Goal: Task Accomplishment & Management: Complete application form

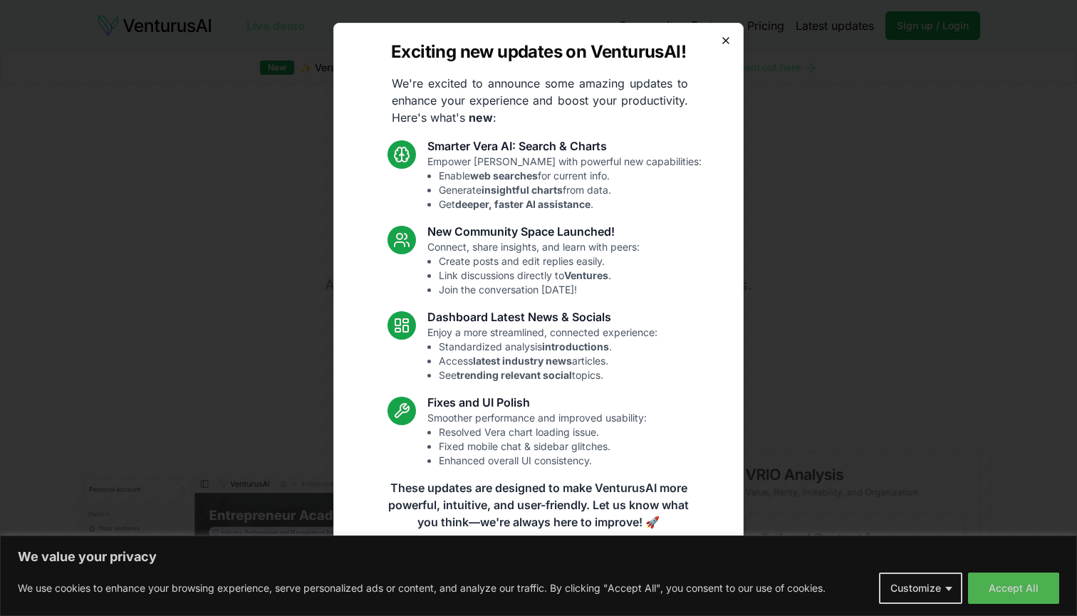
click at [724, 39] on icon "button" at bounding box center [725, 40] width 11 height 11
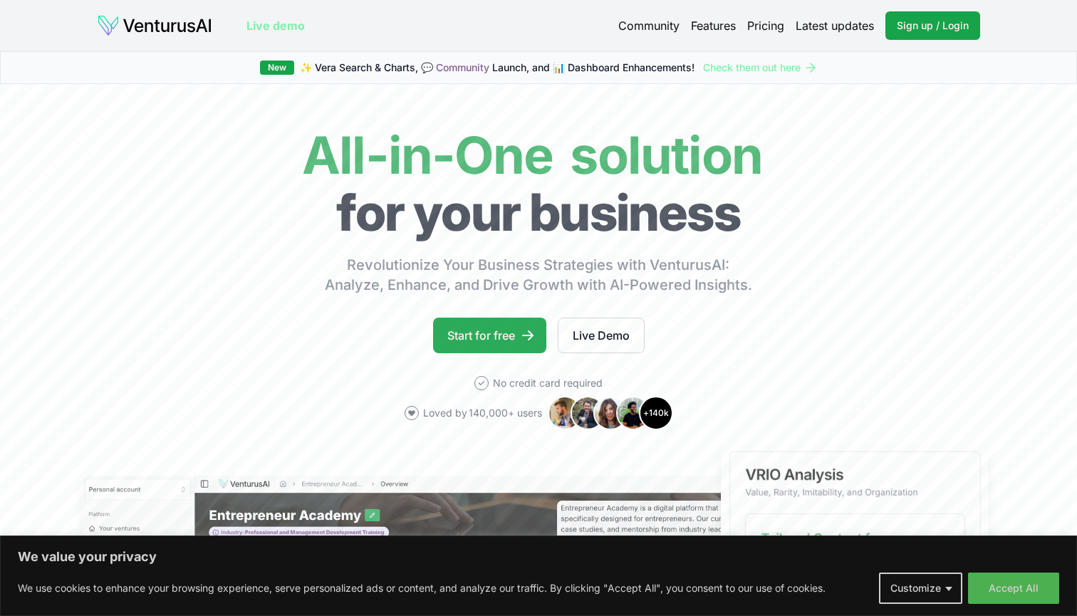
click at [516, 331] on link "Start for free" at bounding box center [489, 336] width 113 height 36
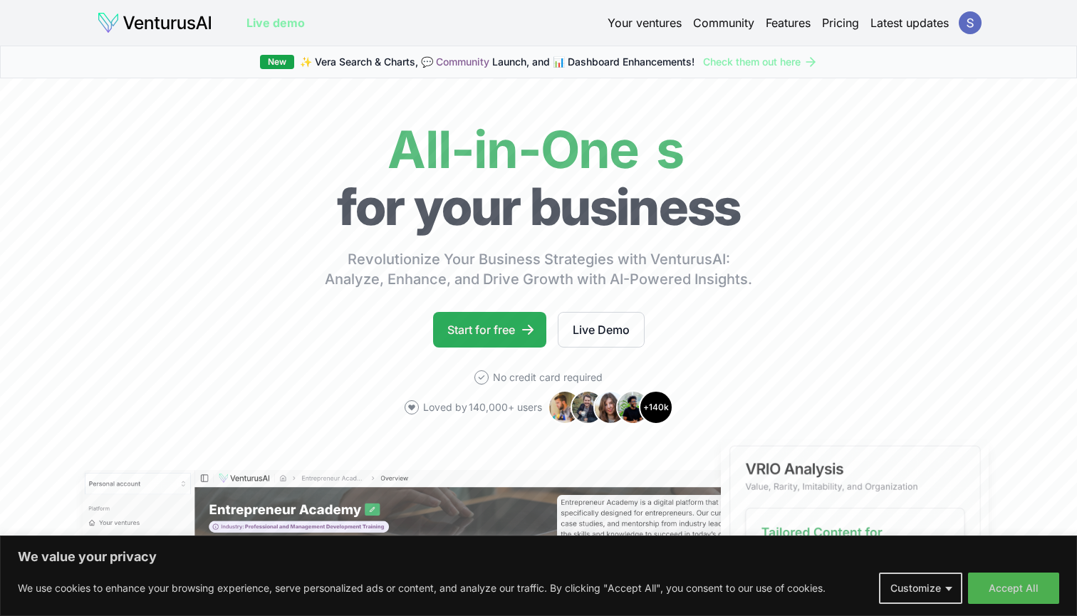
click at [523, 328] on icon at bounding box center [528, 330] width 14 height 14
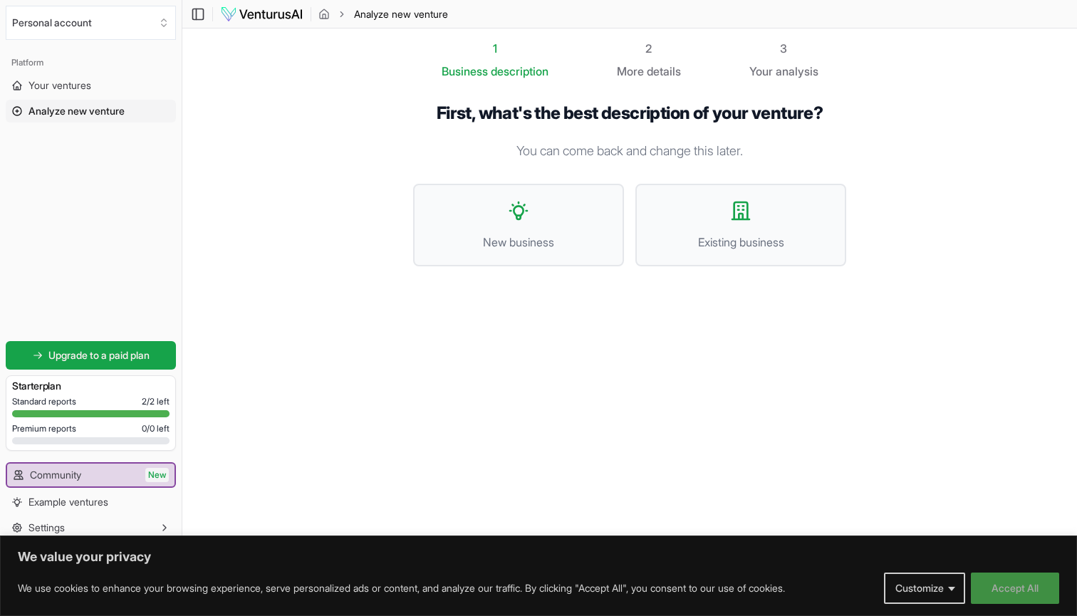
click at [1005, 582] on button "Accept All" at bounding box center [1015, 588] width 88 height 31
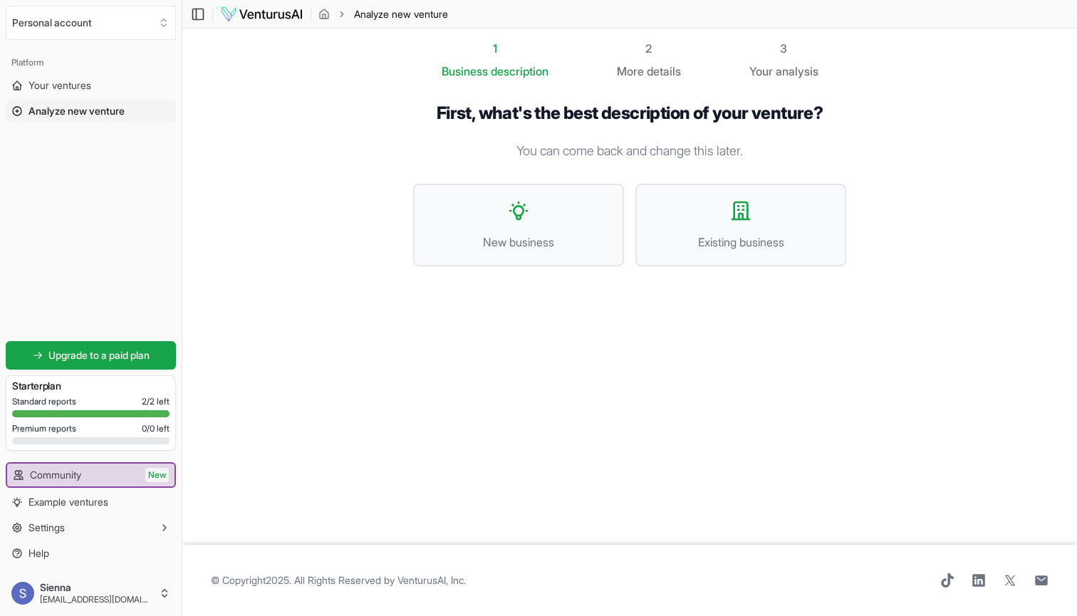
click at [772, 589] on footer "© Copyright 2025 . All Rights Reserved by VenturusAI, Inc ." at bounding box center [629, 580] width 895 height 71
click at [719, 234] on span "Existing business" at bounding box center [740, 242] width 179 height 17
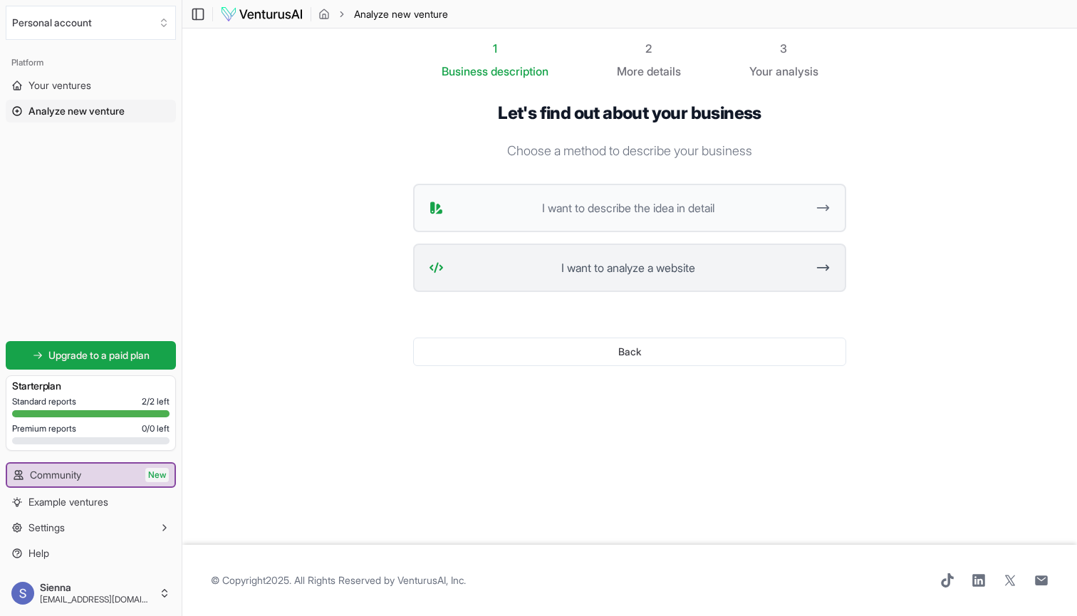
click at [706, 266] on span "I want to analyze a website" at bounding box center [627, 267] width 357 height 17
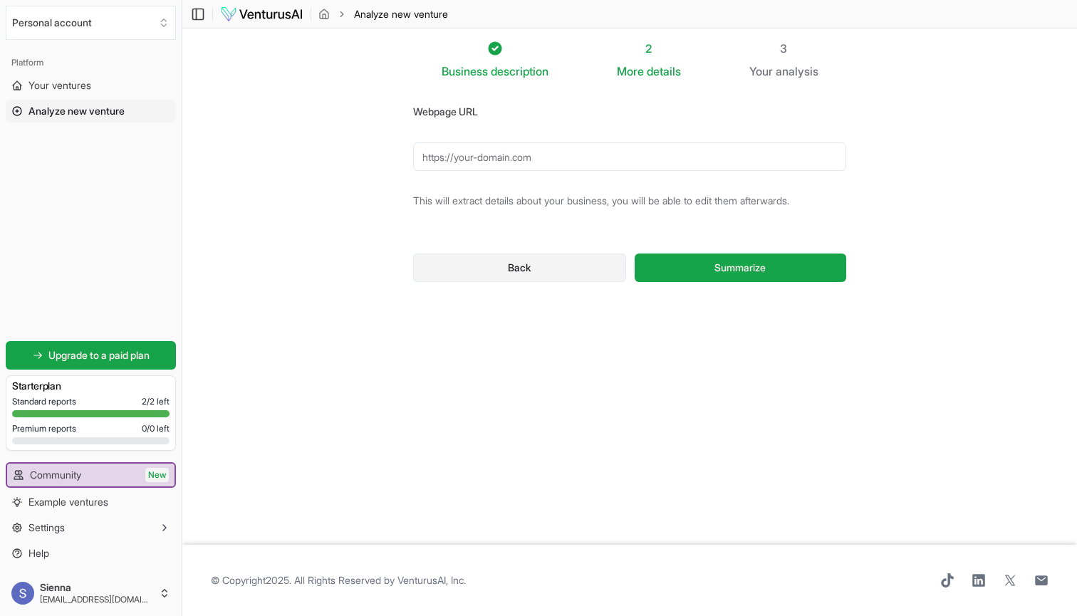
click at [582, 264] on button "Back" at bounding box center [519, 268] width 213 height 28
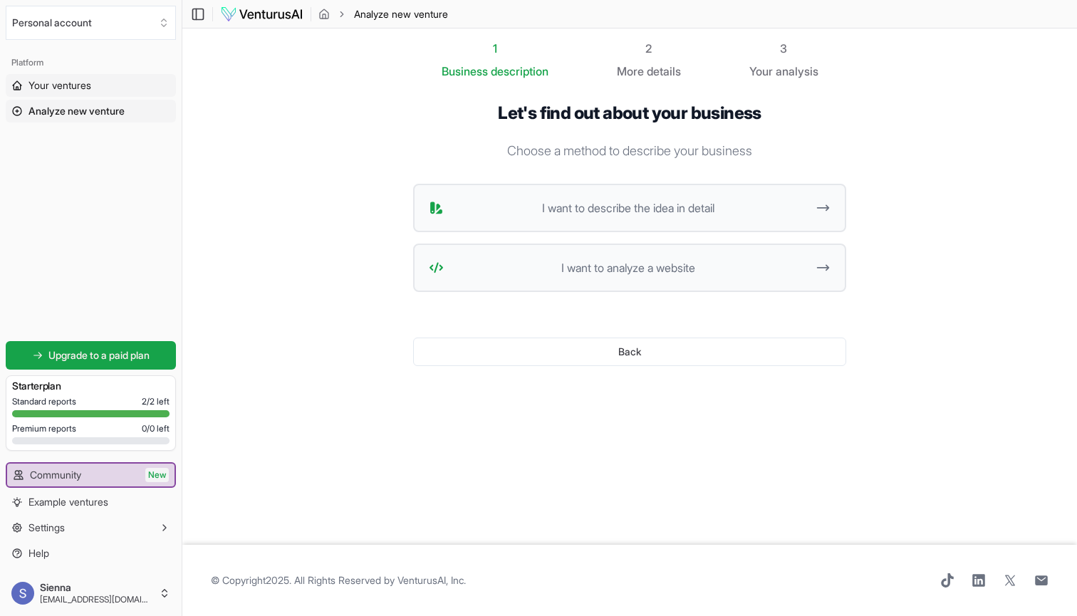
click at [121, 91] on link "Your ventures" at bounding box center [91, 85] width 170 height 23
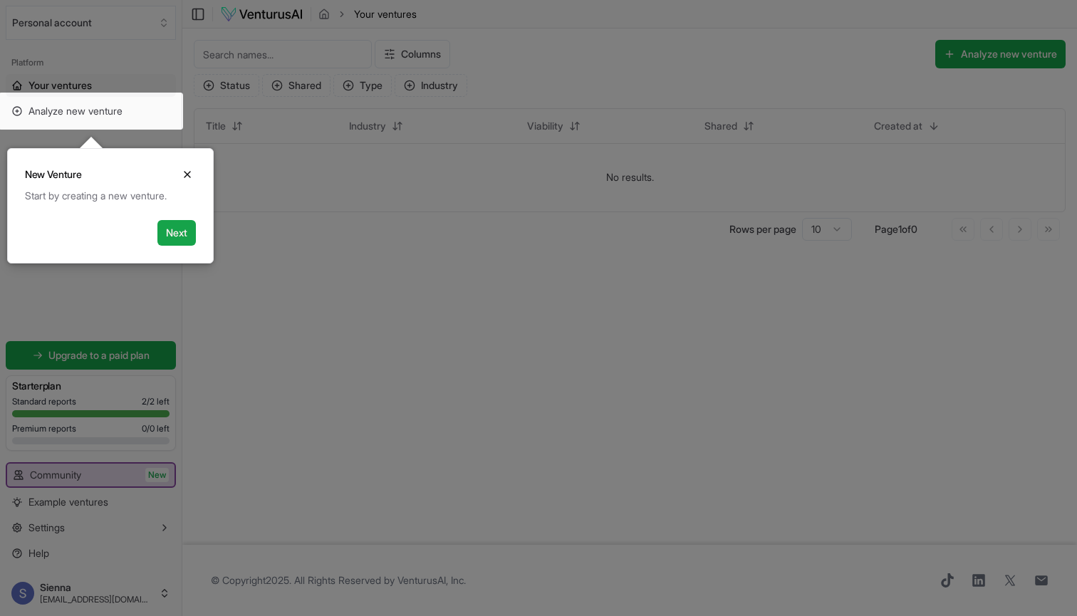
click at [286, 226] on div at bounding box center [538, 308] width 1077 height 616
click at [188, 167] on button "Close" at bounding box center [187, 174] width 17 height 17
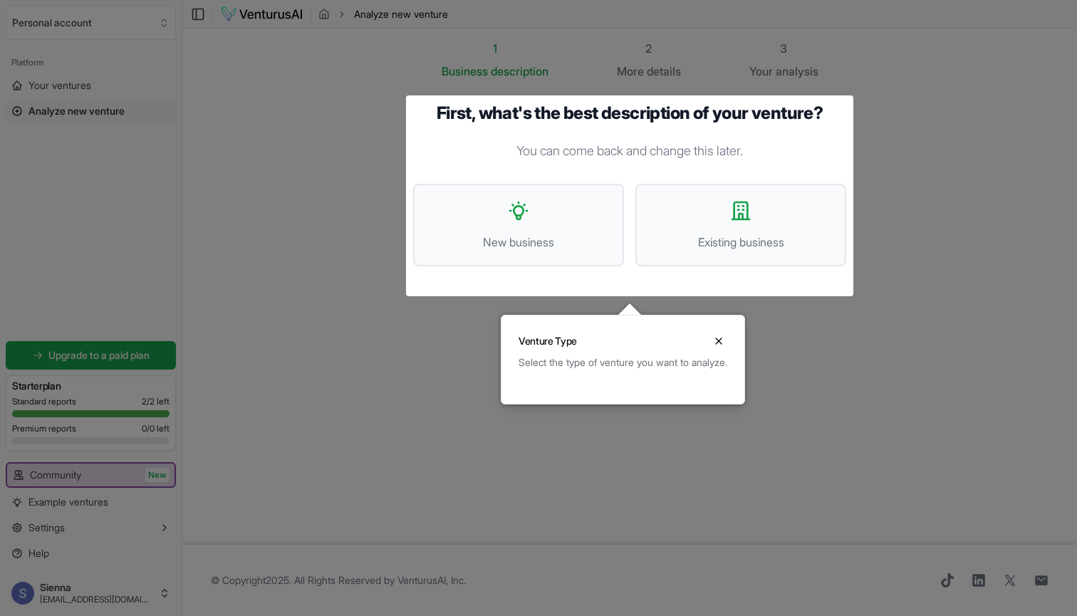
click at [150, 112] on div at bounding box center [538, 308] width 1077 height 616
click at [823, 216] on button "Existing business" at bounding box center [740, 225] width 211 height 83
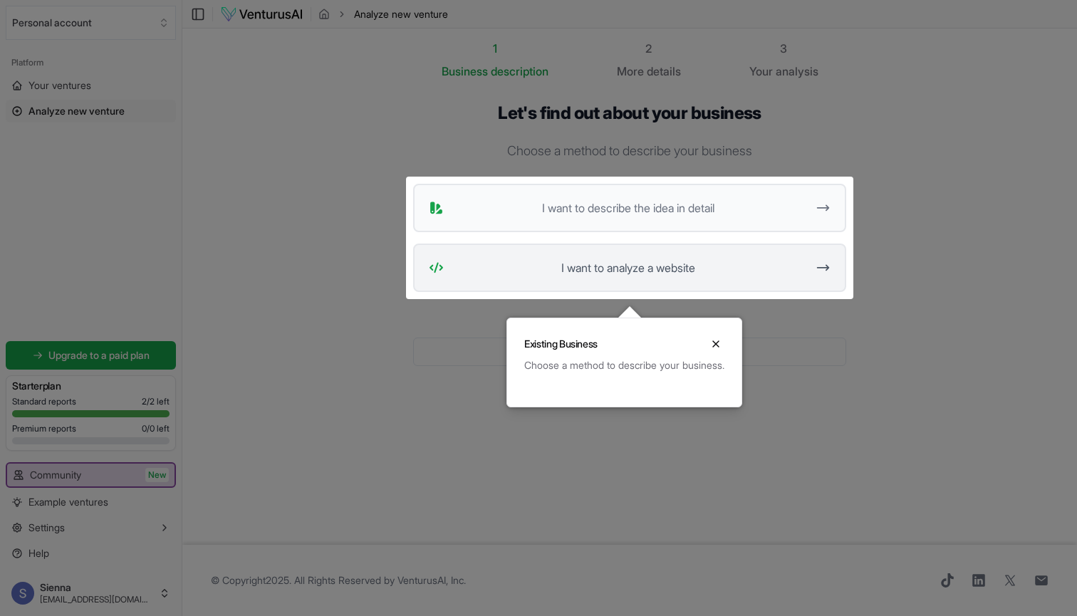
click at [749, 258] on button "I want to analyze a website" at bounding box center [629, 268] width 433 height 48
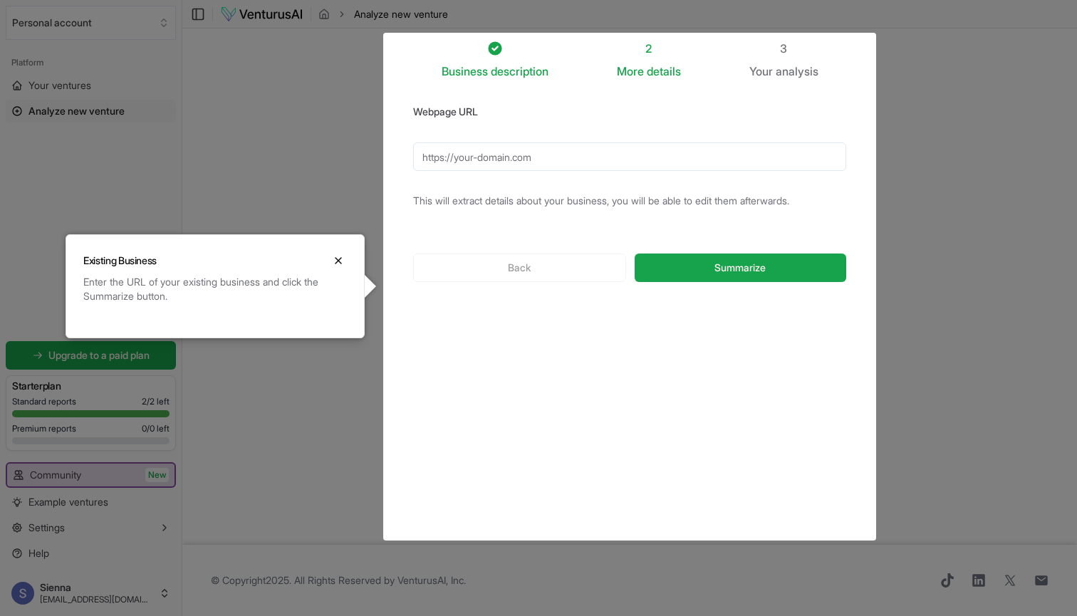
click at [792, 63] on div "Your analysis" at bounding box center [783, 71] width 69 height 17
click at [590, 271] on div "Back Summarize" at bounding box center [629, 268] width 433 height 74
